Goal: Task Accomplishment & Management: Manage account settings

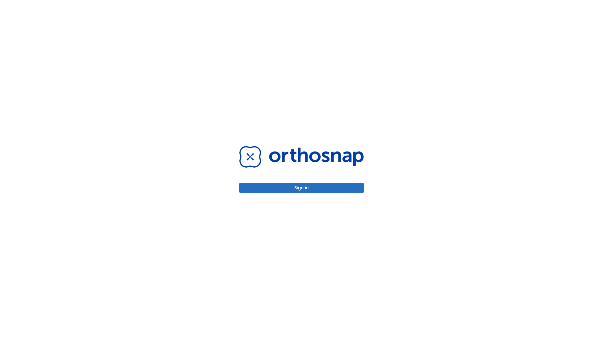
click at [301, 188] on button "Sign in" at bounding box center [301, 188] width 124 height 10
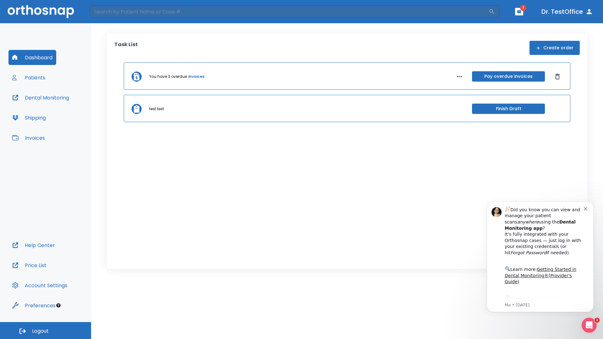
click at [46, 331] on span "Logout" at bounding box center [40, 331] width 17 height 7
